Goal: Information Seeking & Learning: Learn about a topic

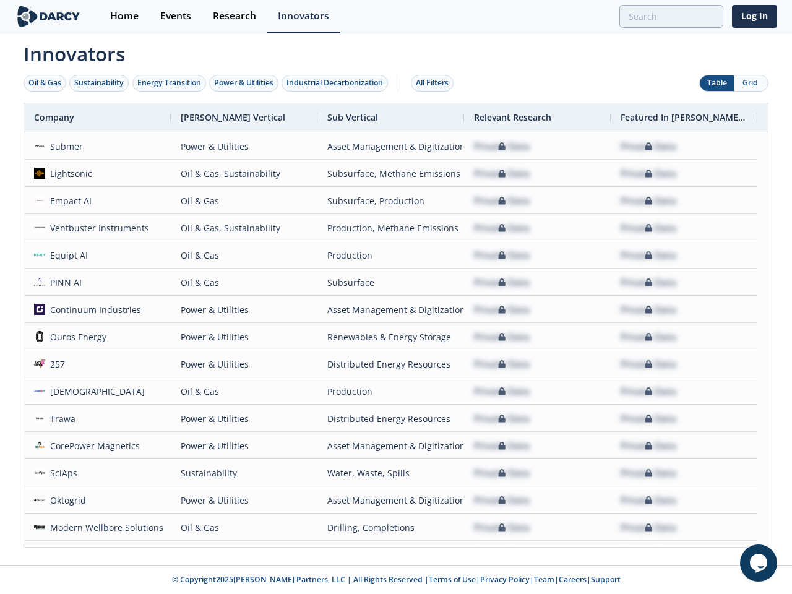
click at [45, 83] on div "Oil & Gas" at bounding box center [44, 82] width 33 height 11
click at [100, 83] on div "Sustainability" at bounding box center [99, 82] width 50 height 11
click at [170, 83] on div "Energy Transition" at bounding box center [169, 82] width 64 height 11
click at [245, 83] on div "Power & Utilities" at bounding box center [243, 82] width 59 height 11
click at [337, 83] on div "Industrial Decarbonization" at bounding box center [335, 82] width 97 height 11
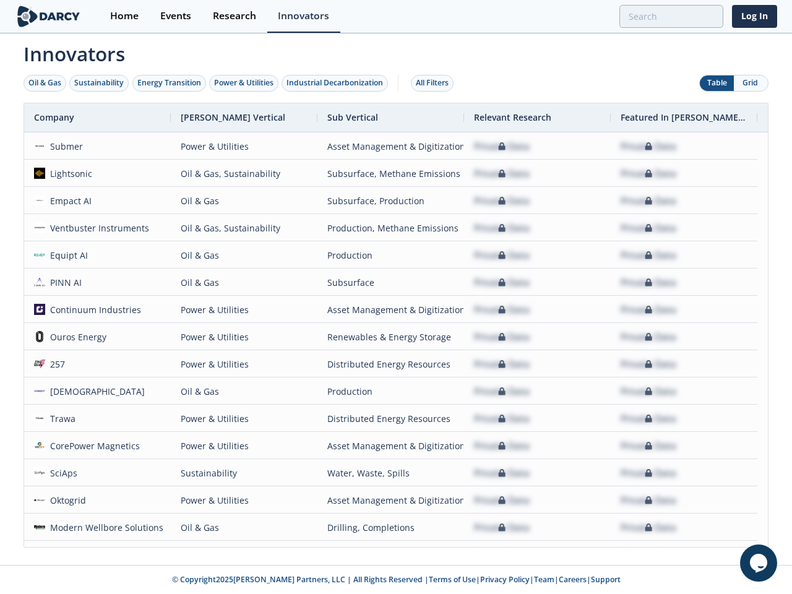
click at [436, 83] on div "All Filters" at bounding box center [432, 82] width 33 height 11
